Goal: Transaction & Acquisition: Download file/media

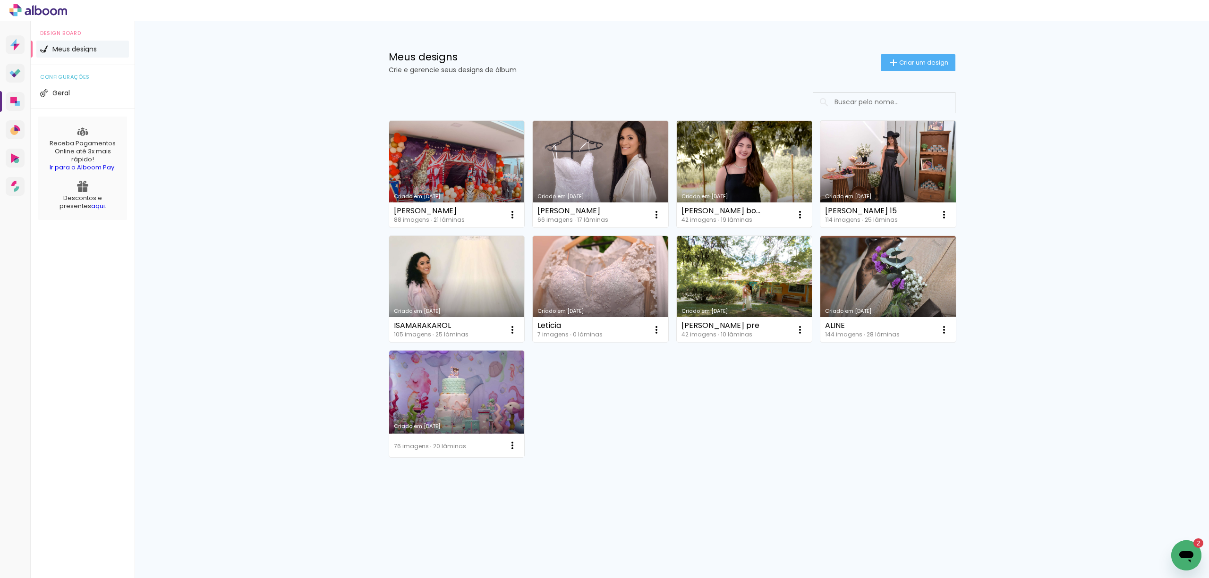
click at [745, 175] on link "Criado em [DATE]" at bounding box center [745, 174] width 136 height 107
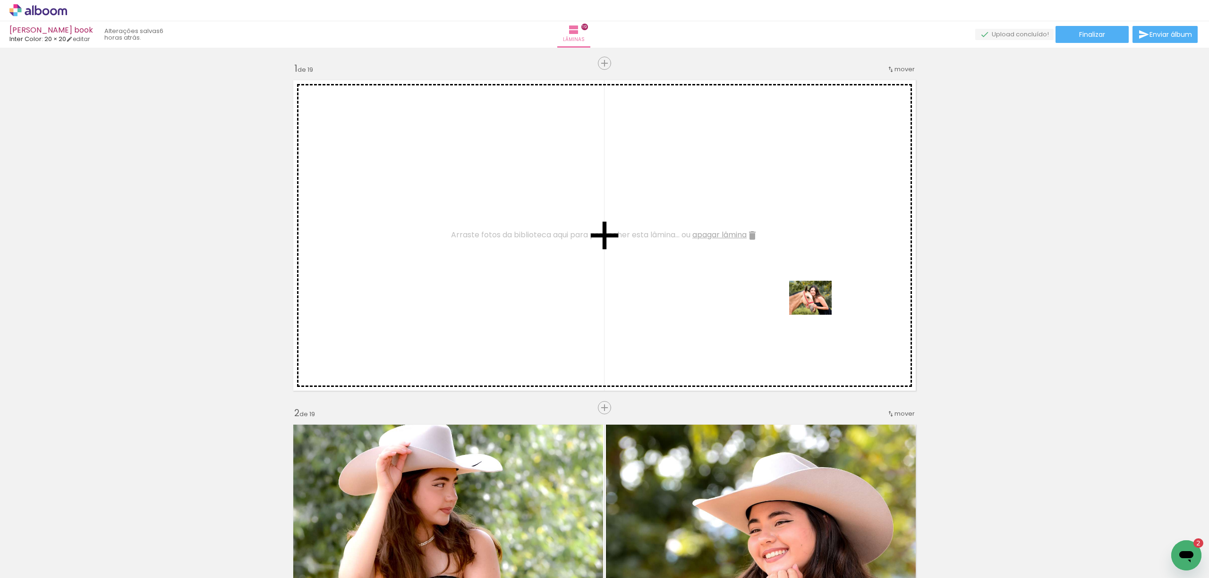
drag, startPoint x: 947, startPoint y: 552, endPoint x: 817, endPoint y: 308, distance: 275.5
click at [817, 308] on quentale-workspace at bounding box center [604, 289] width 1209 height 578
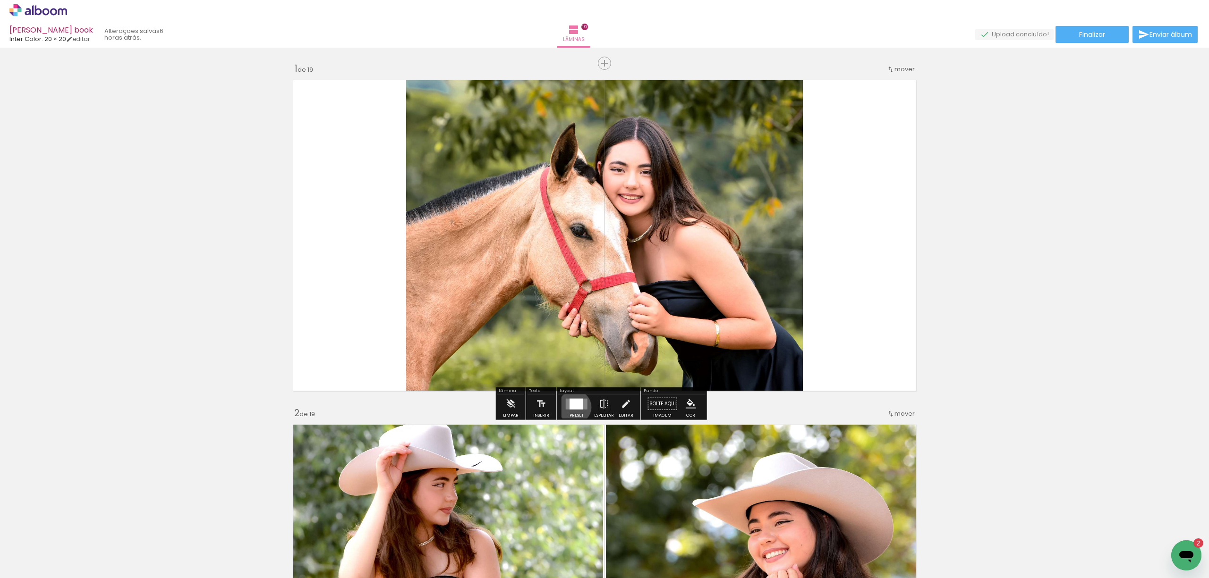
click at [572, 407] on div at bounding box center [577, 404] width 14 height 11
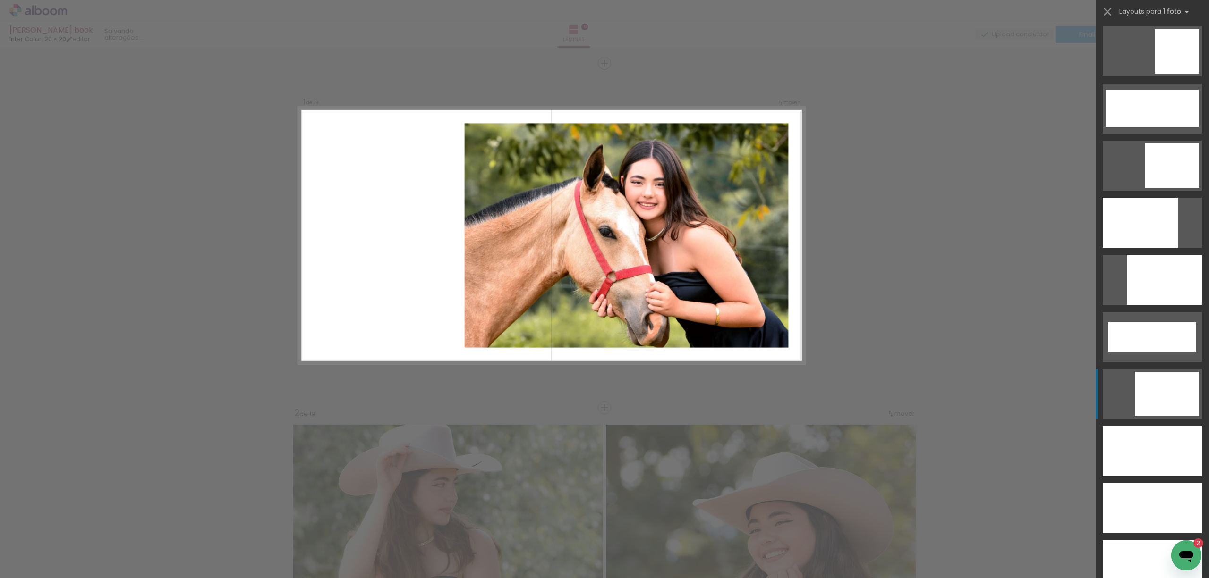
scroll to position [2392, 0]
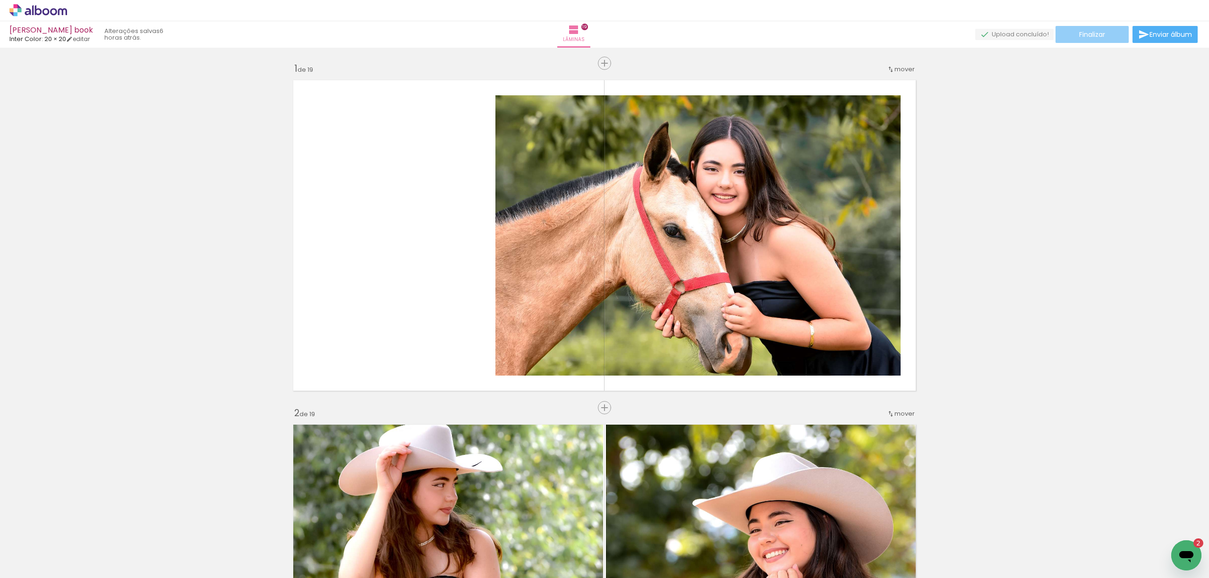
click at [1087, 33] on span "Finalizar" at bounding box center [1092, 34] width 26 height 7
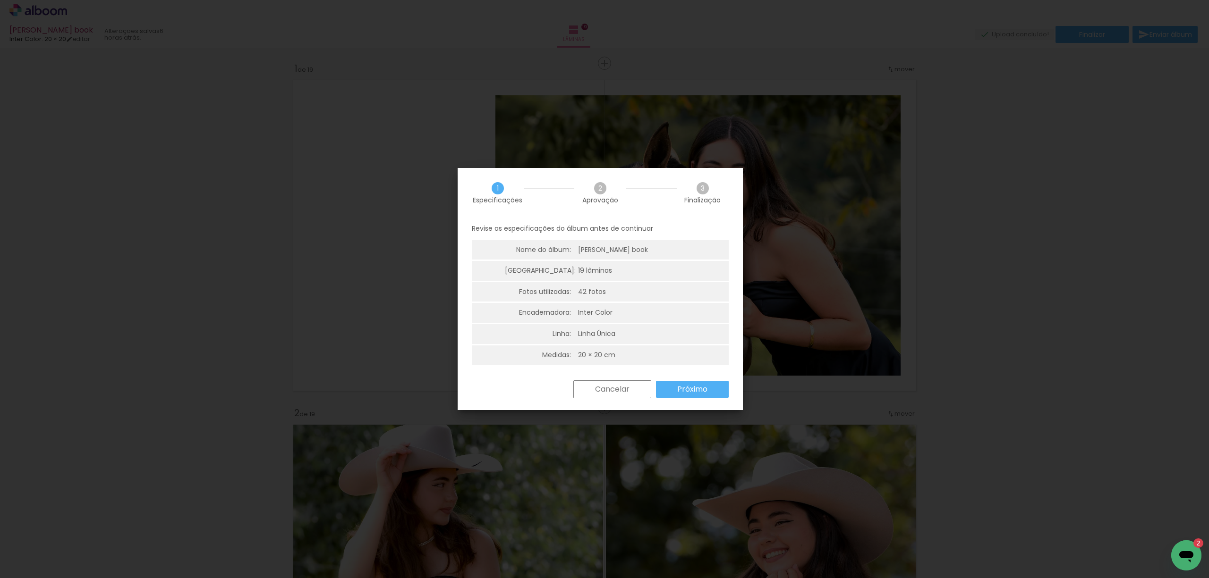
click at [710, 390] on paper-button "Próximo" at bounding box center [692, 389] width 73 height 17
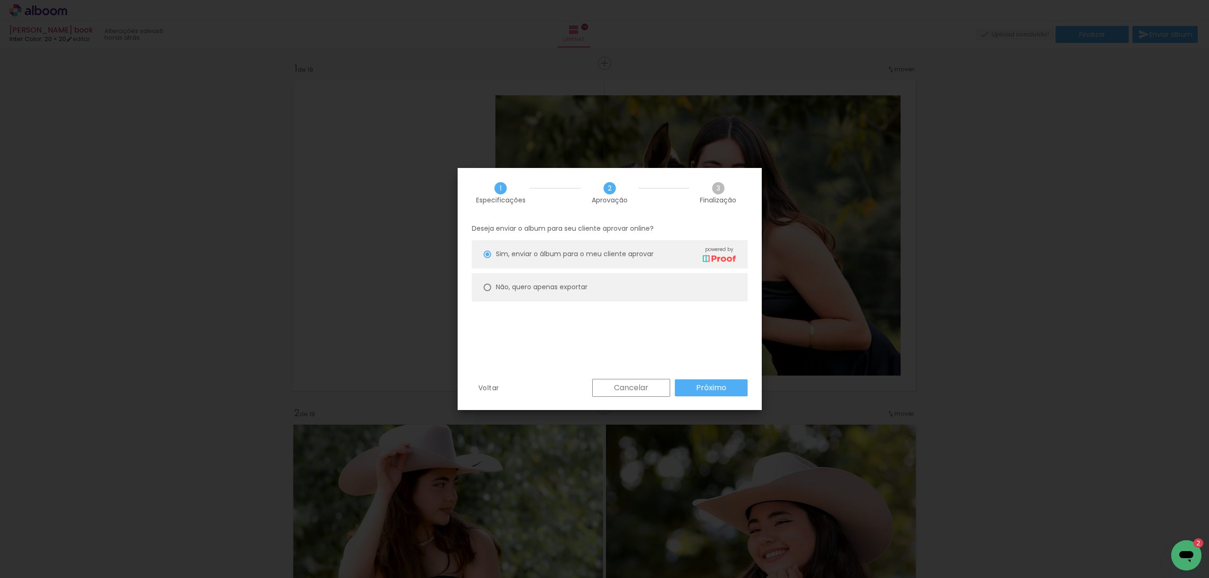
click at [0, 0] on slot "Não, quero apenas exportar" at bounding box center [0, 0] width 0 height 0
type paper-radio-button "on"
click at [0, 0] on slot "Próximo" at bounding box center [0, 0] width 0 height 0
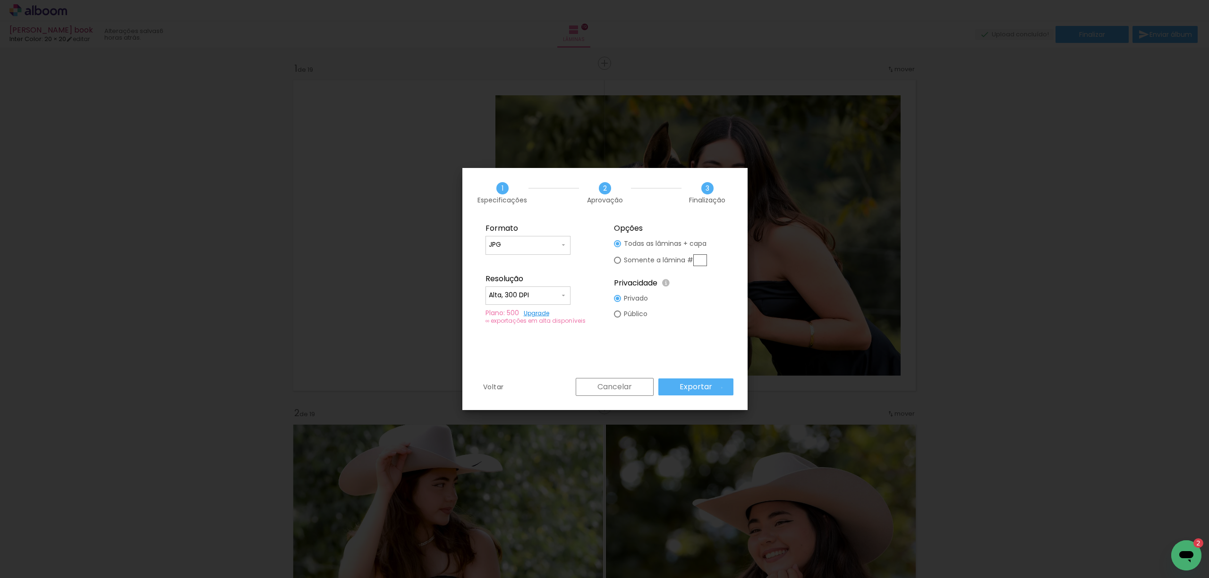
click at [723, 388] on paper-button "Exportar" at bounding box center [695, 387] width 75 height 17
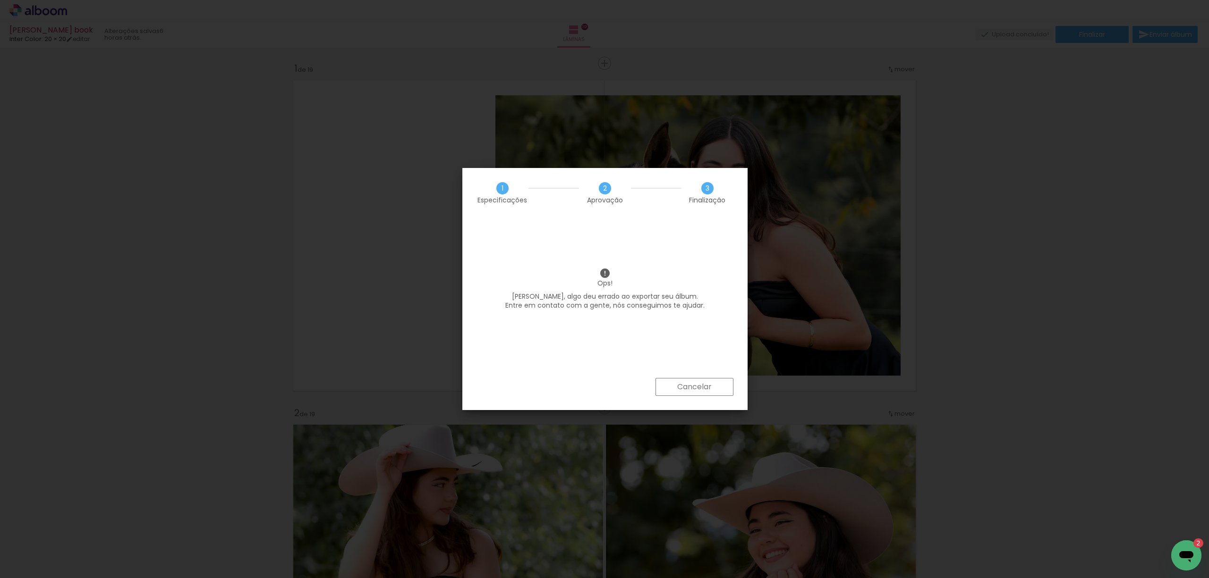
click at [0, 0] on slot "Cancelar" at bounding box center [0, 0] width 0 height 0
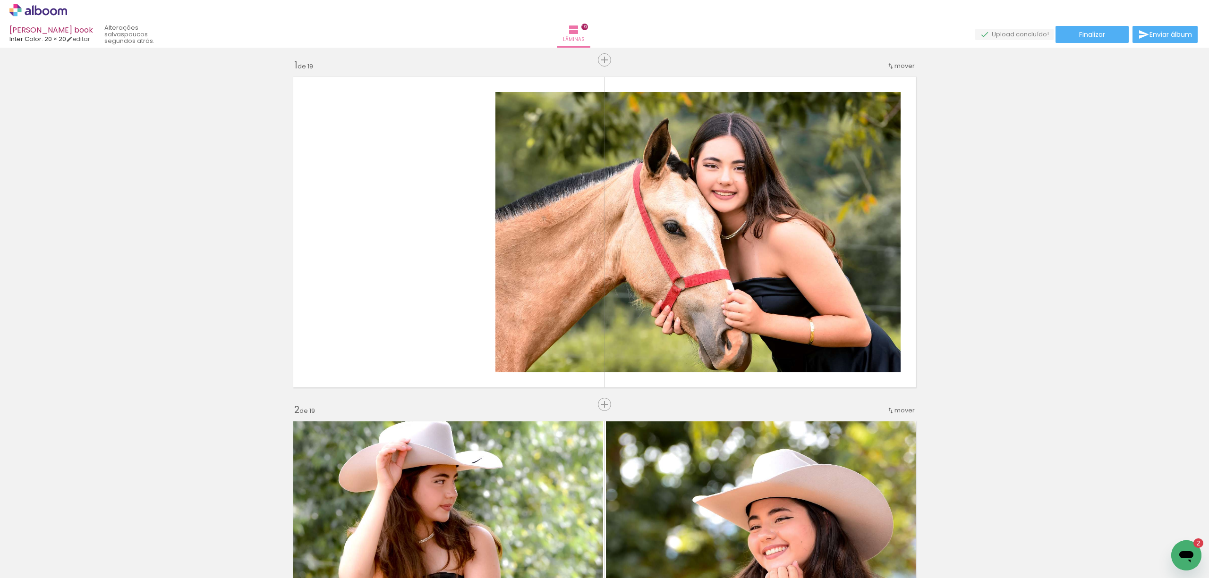
scroll to position [0, 0]
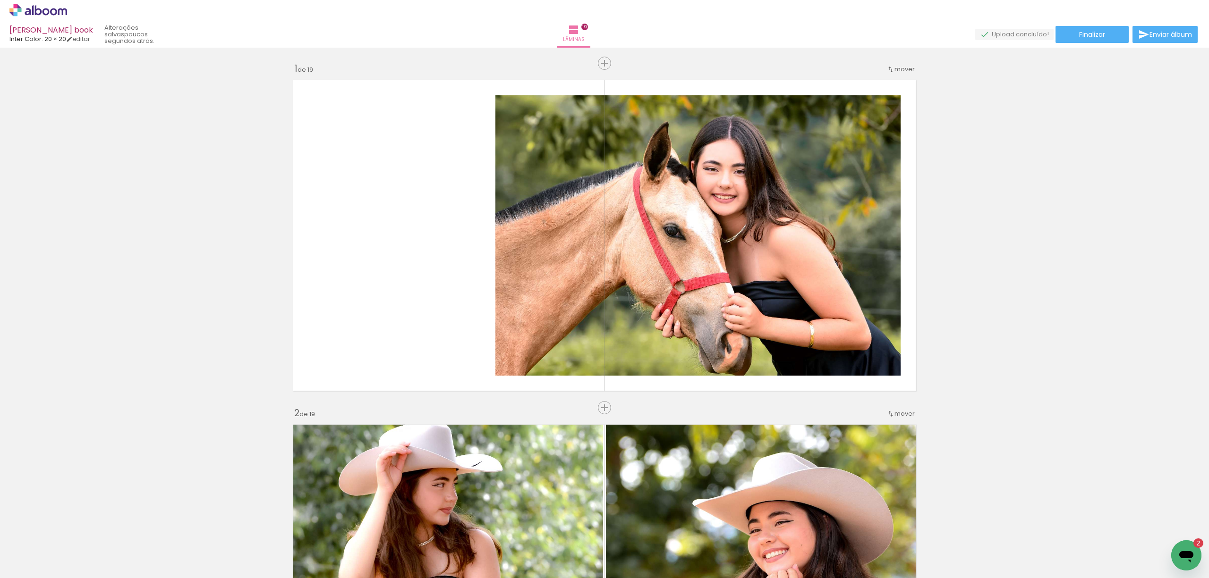
click at [1087, 34] on span "Finalizar" at bounding box center [1092, 34] width 26 height 7
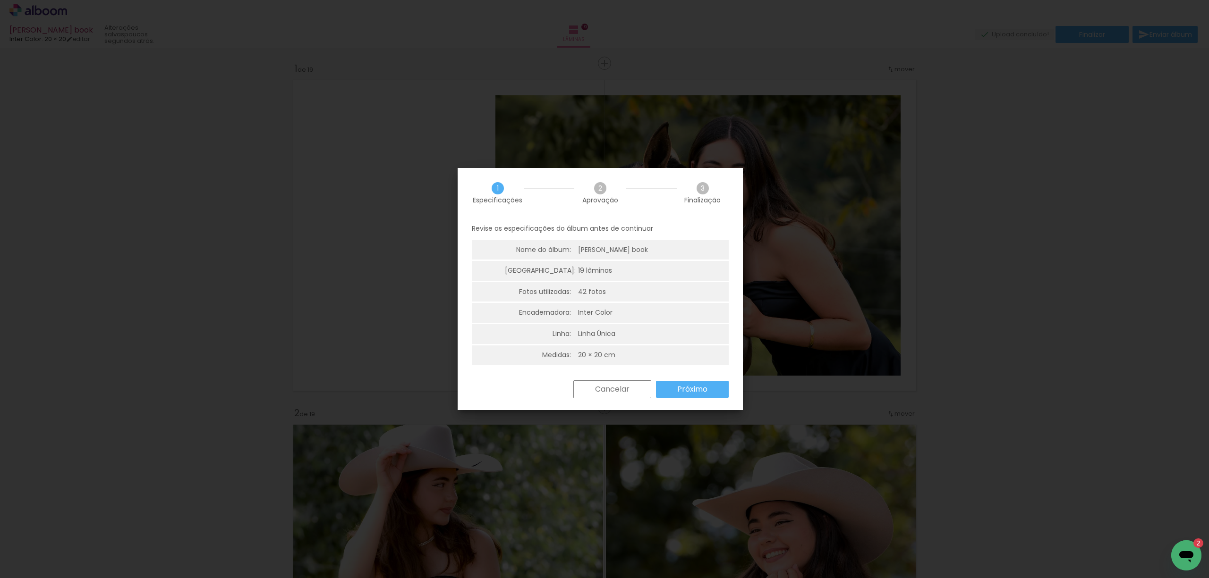
click at [0, 0] on slot "Próximo" at bounding box center [0, 0] width 0 height 0
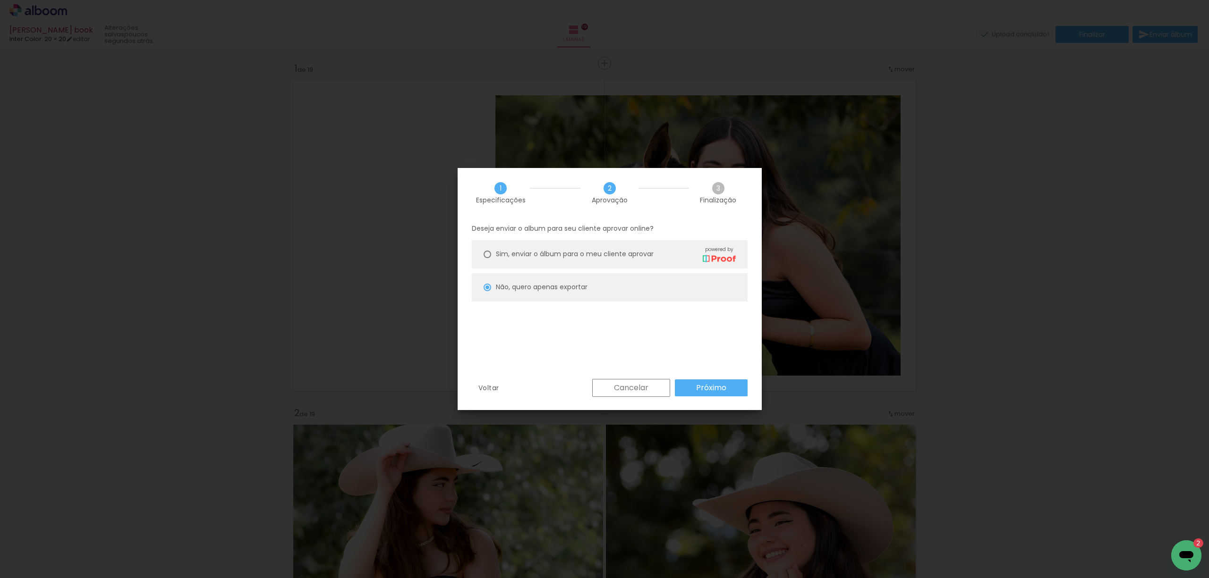
click at [731, 386] on paper-button "Próximo" at bounding box center [711, 388] width 73 height 17
type input "Alta, 300 DPI"
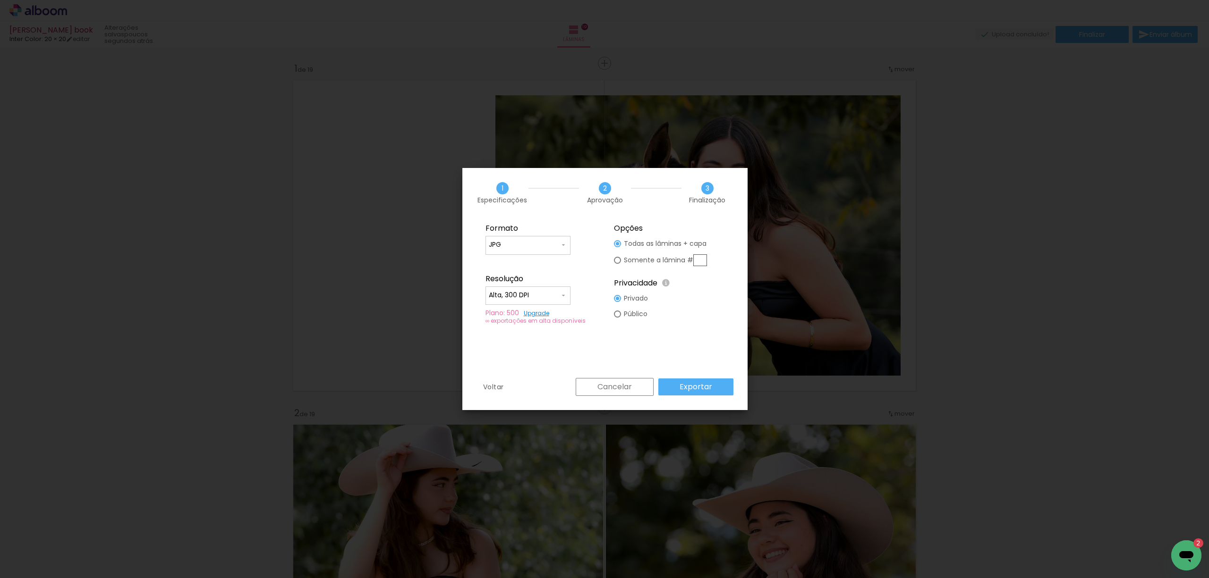
click at [0, 0] on slot "Exportar" at bounding box center [0, 0] width 0 height 0
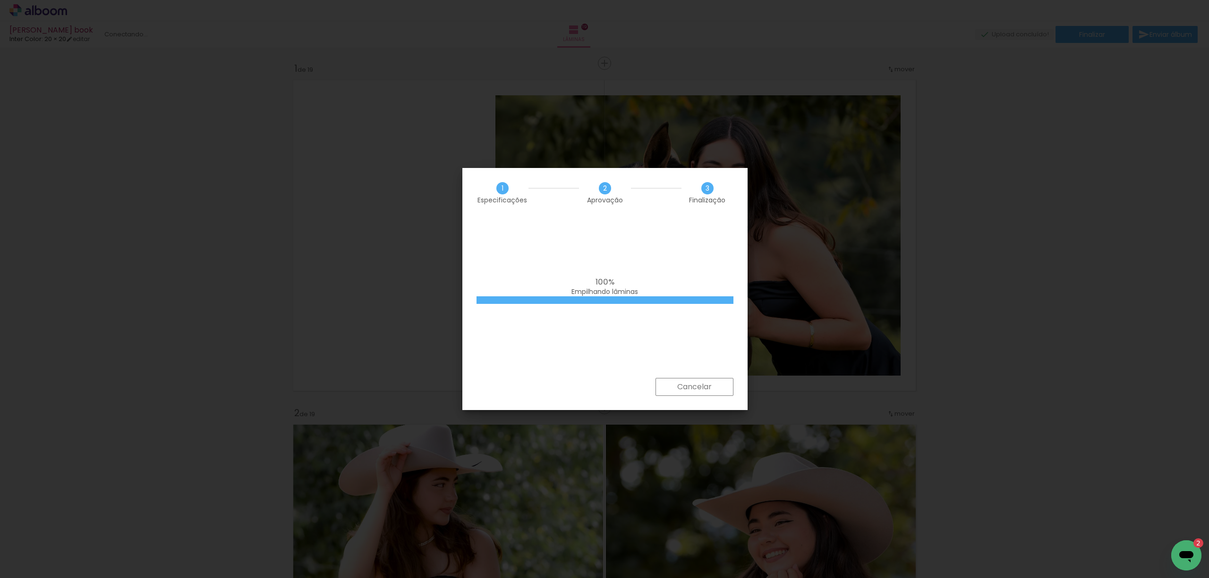
scroll to position [2392, 0]
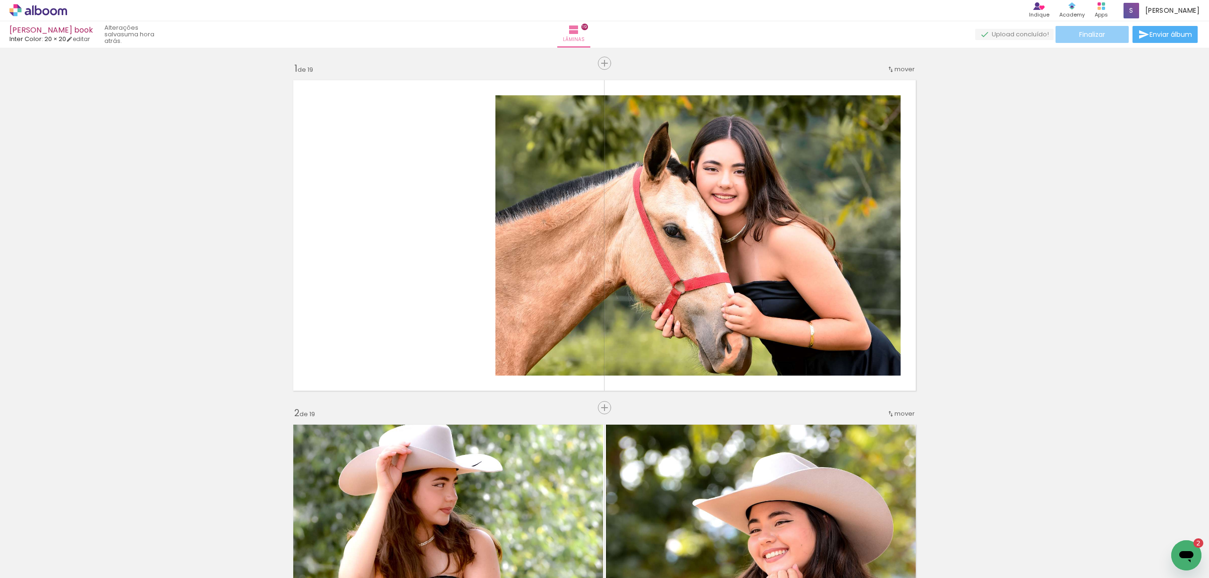
click at [1081, 29] on paper-button "Finalizar" at bounding box center [1091, 34] width 73 height 17
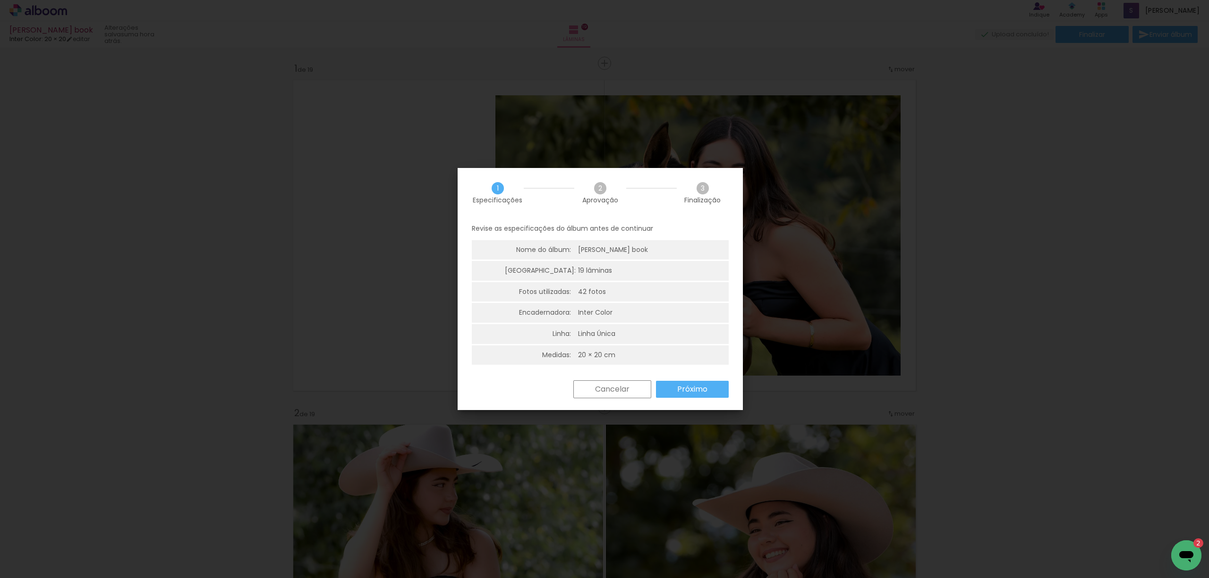
click at [0, 0] on slot "Próximo" at bounding box center [0, 0] width 0 height 0
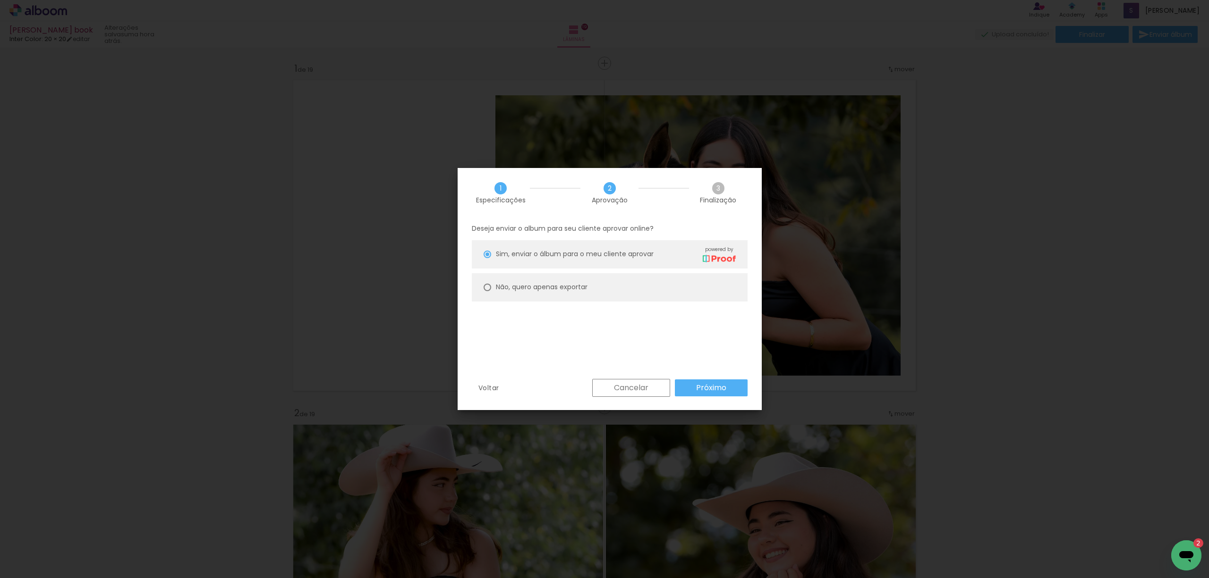
click at [0, 0] on slot "Não, quero apenas exportar" at bounding box center [0, 0] width 0 height 0
type paper-radio-button "on"
click at [0, 0] on slot "Próximo" at bounding box center [0, 0] width 0 height 0
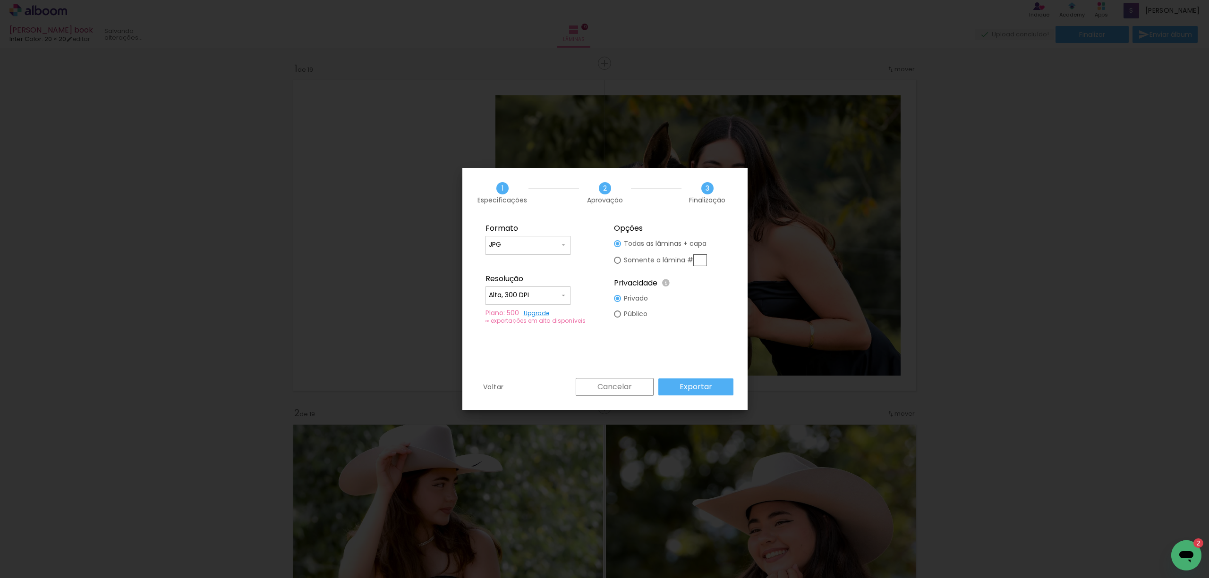
click at [0, 0] on slot "Exportar" at bounding box center [0, 0] width 0 height 0
click at [0, 0] on slot "Cancelar" at bounding box center [0, 0] width 0 height 0
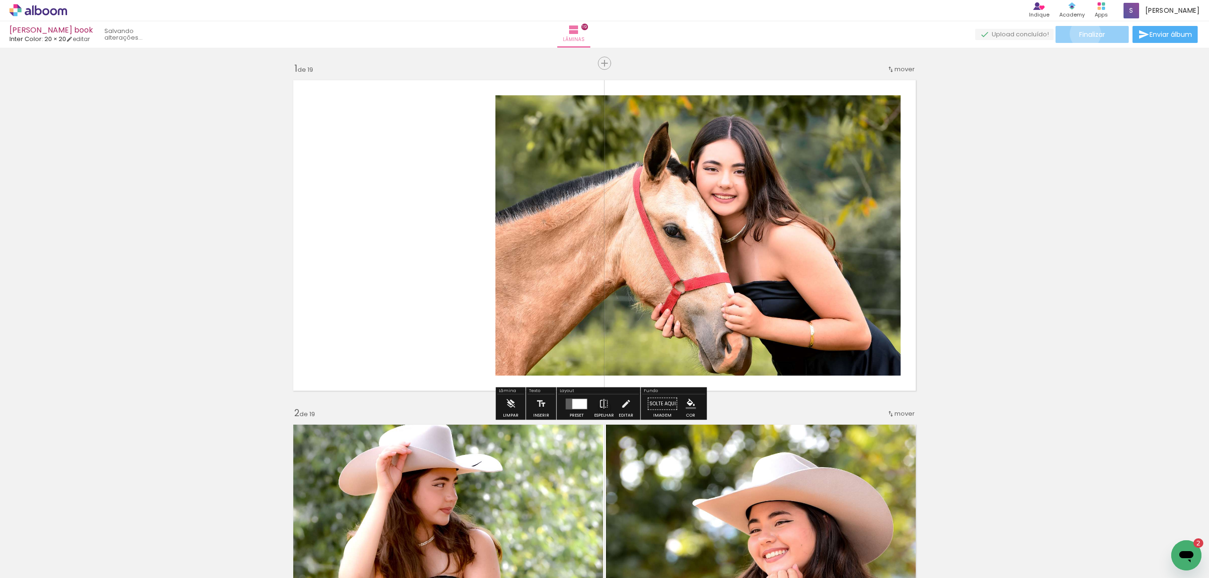
click at [1082, 34] on span "Finalizar" at bounding box center [1092, 34] width 26 height 7
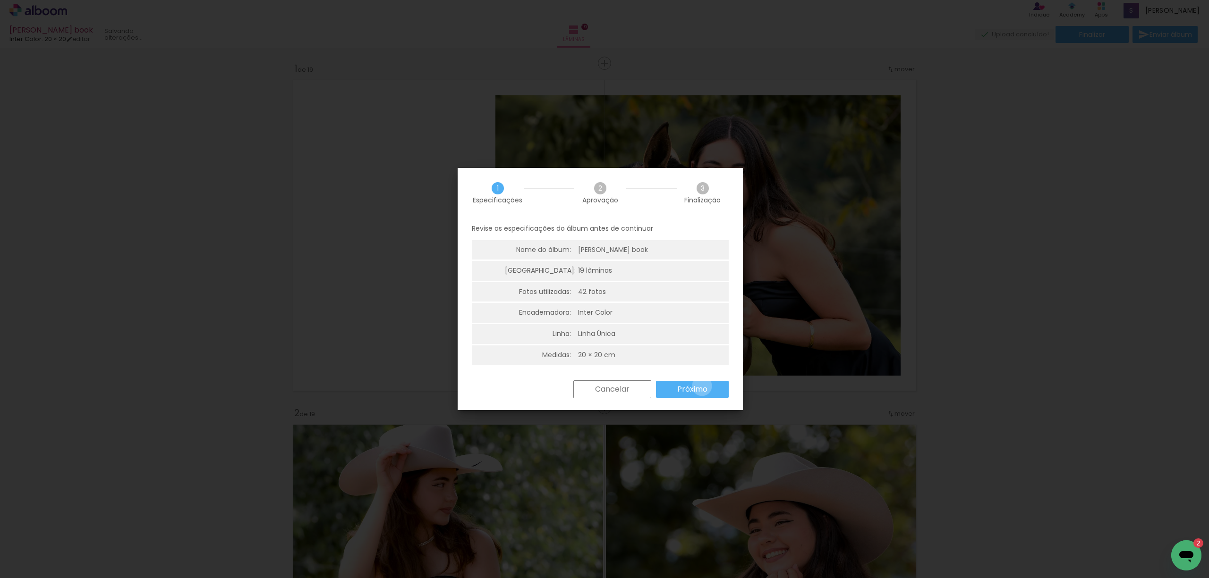
click at [0, 0] on slot "Próximo" at bounding box center [0, 0] width 0 height 0
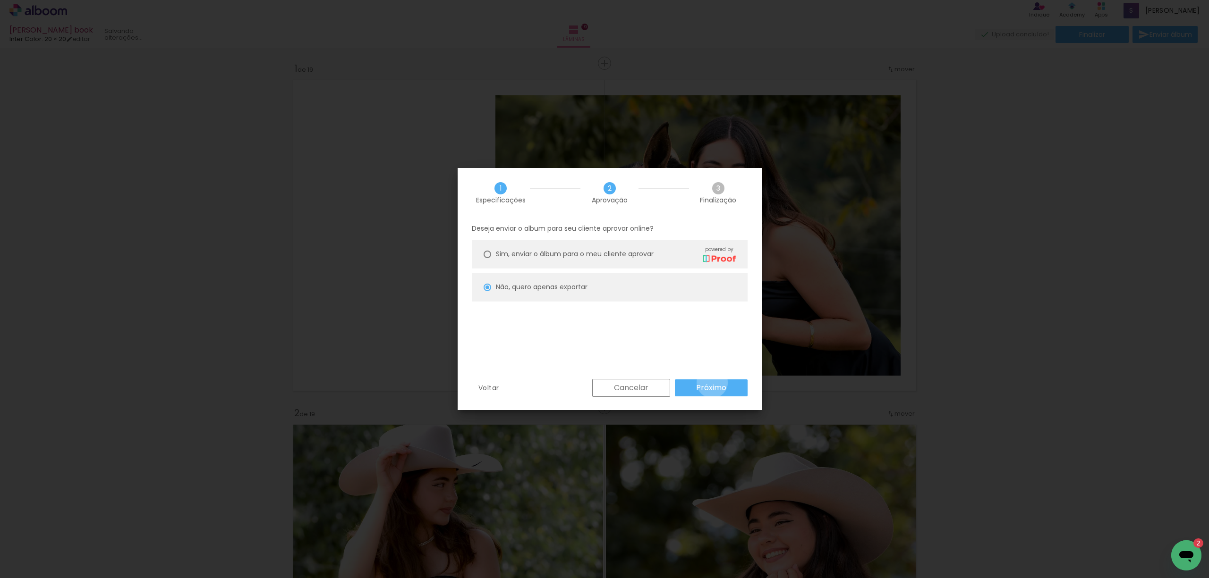
click at [0, 0] on slot "Próximo" at bounding box center [0, 0] width 0 height 0
type input "Alta, 300 DPI"
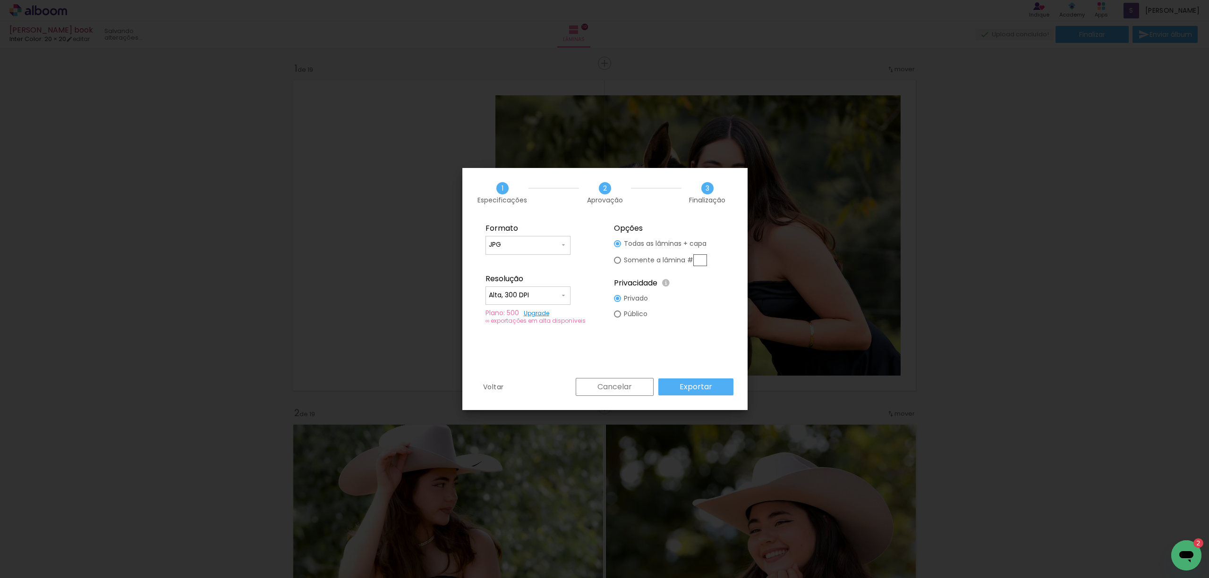
click at [719, 386] on paper-button "Exportar" at bounding box center [695, 387] width 75 height 17
